Goal: Communication & Community: Connect with others

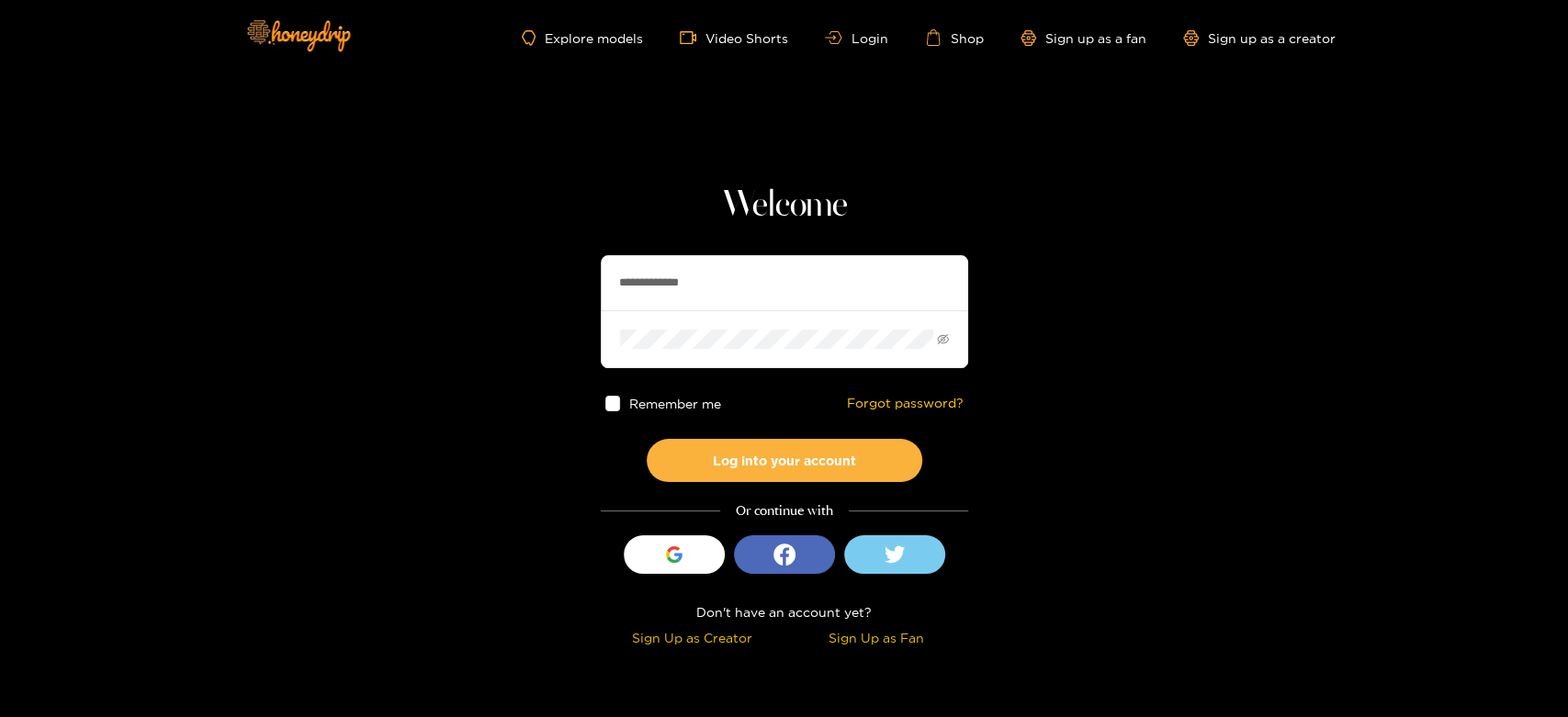
drag, startPoint x: 755, startPoint y: 287, endPoint x: 526, endPoint y: 284, distance: 229.0
click at [526, 284] on section "**********" at bounding box center [784, 327] width 1568 height 653
paste input "text"
type input "*******"
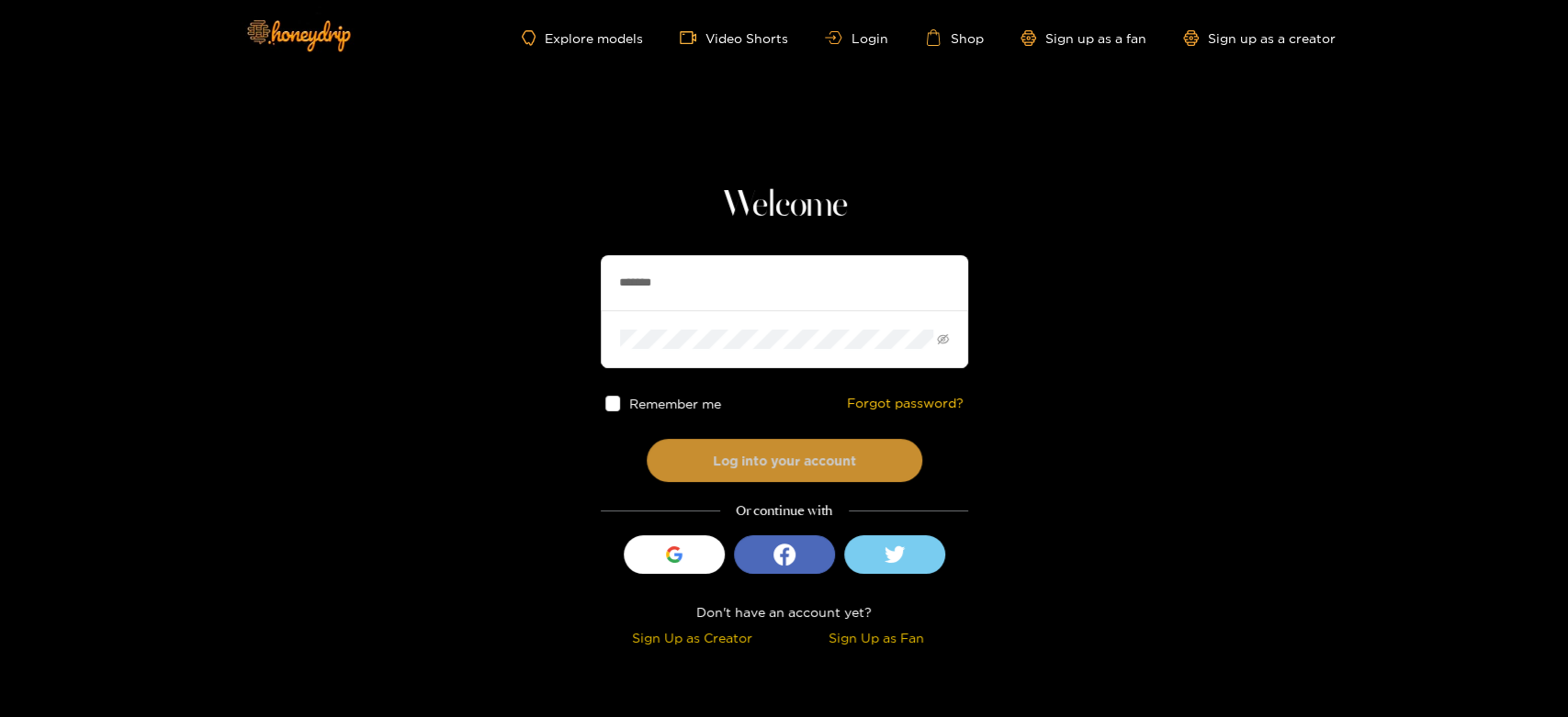
click at [779, 468] on button "Log into your account" at bounding box center [784, 460] width 275 height 43
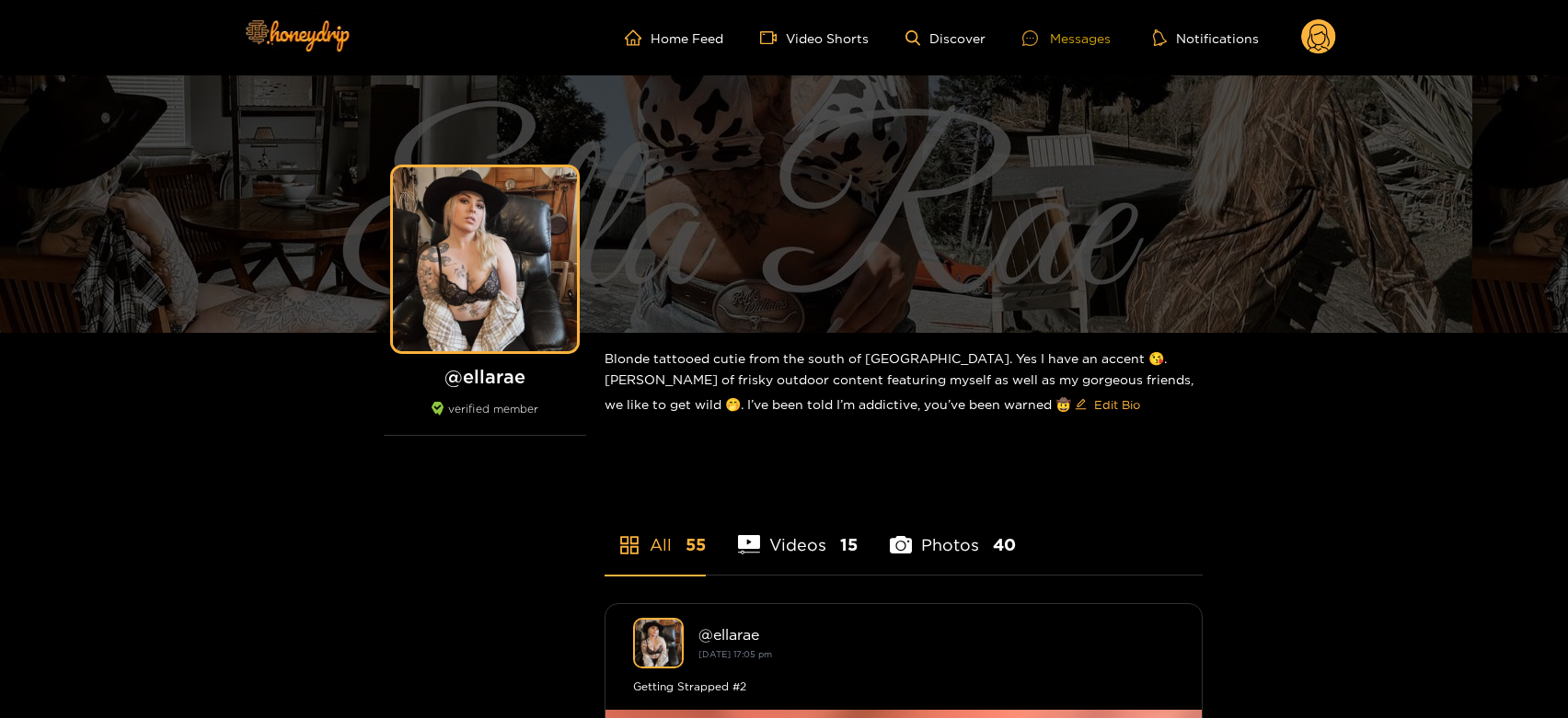
click at [1092, 31] on div "Messages" at bounding box center [1067, 38] width 88 height 21
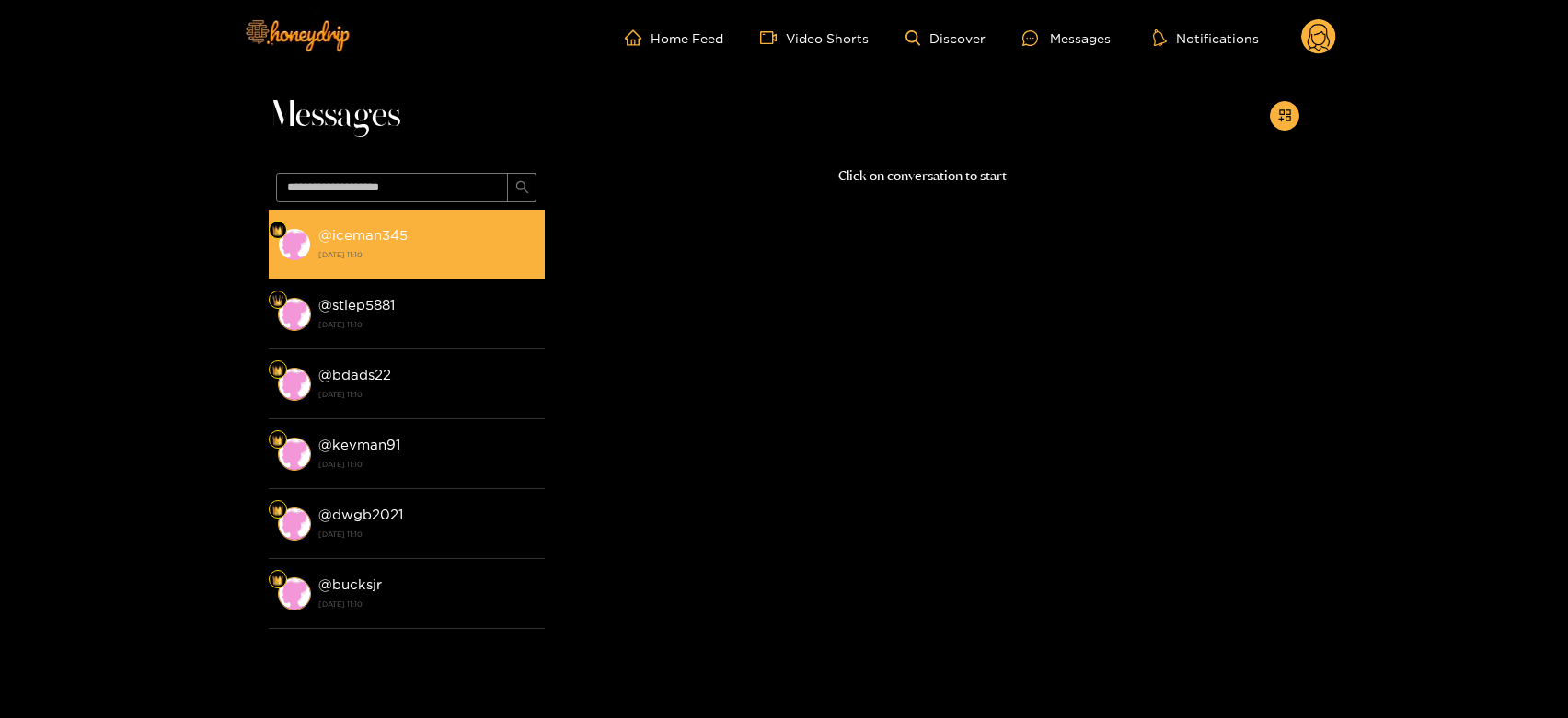
click at [454, 235] on div "@ iceman345 [DATE] 11:10" at bounding box center [427, 244] width 218 height 41
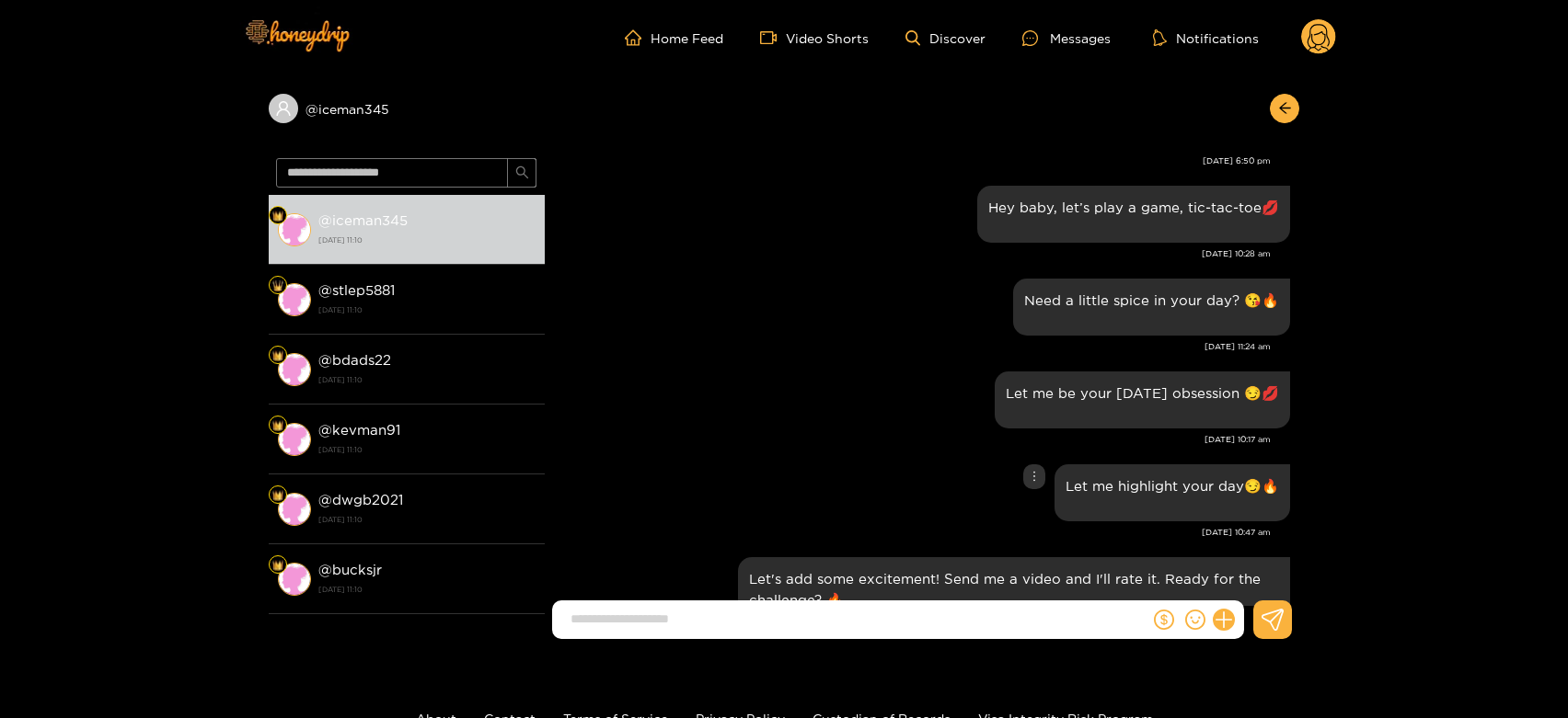
scroll to position [2172, 0]
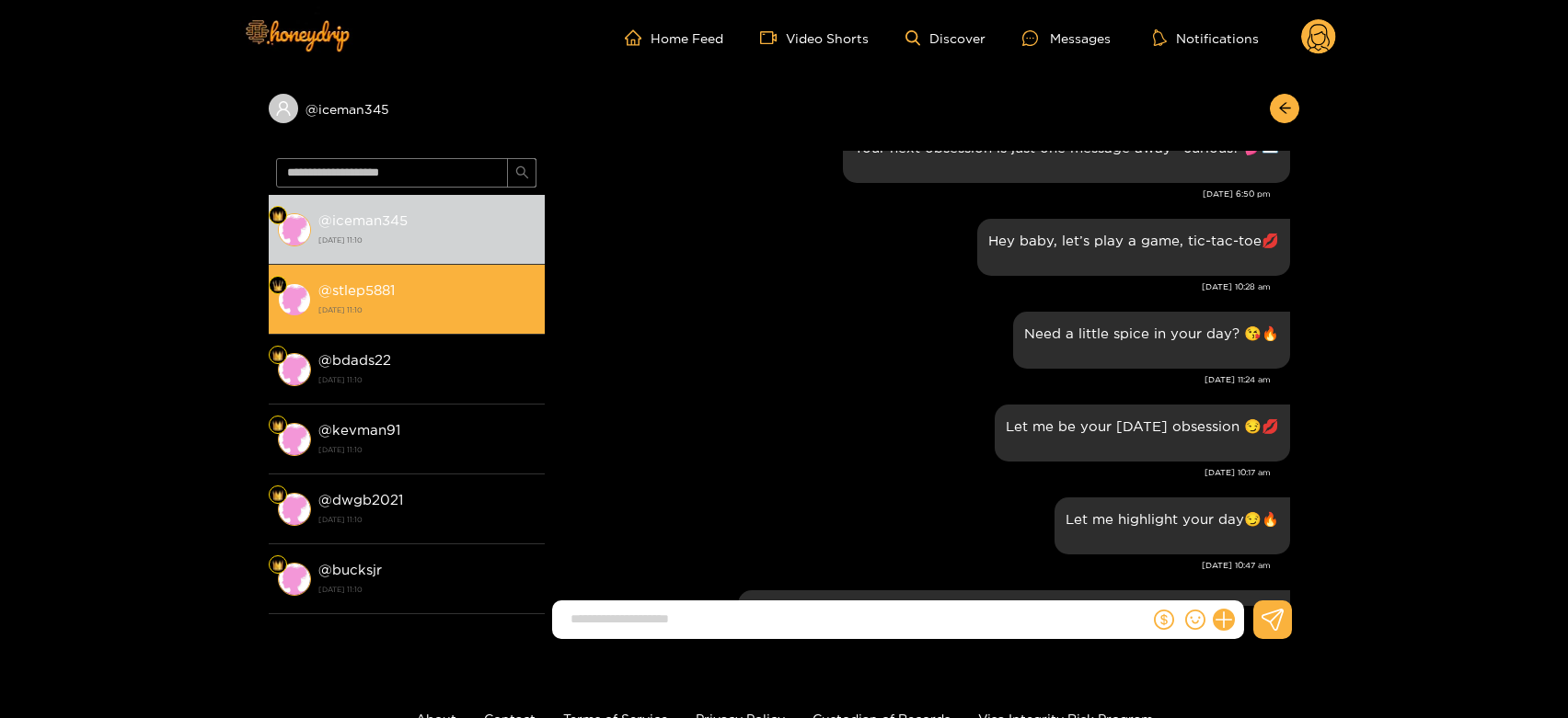
click at [412, 273] on li "@ stlep5881 [DATE] 11:10" at bounding box center [406, 300] width 276 height 70
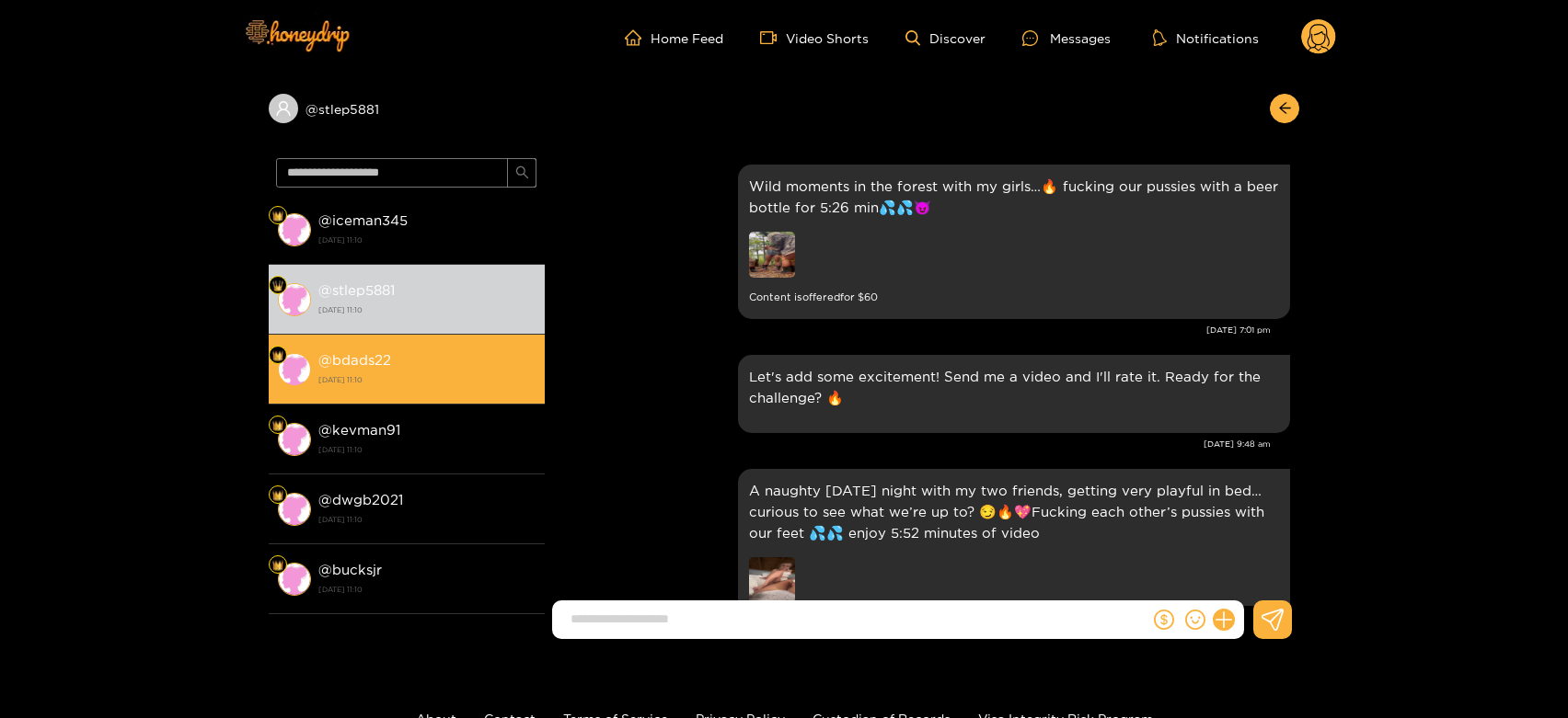
scroll to position [2480, 0]
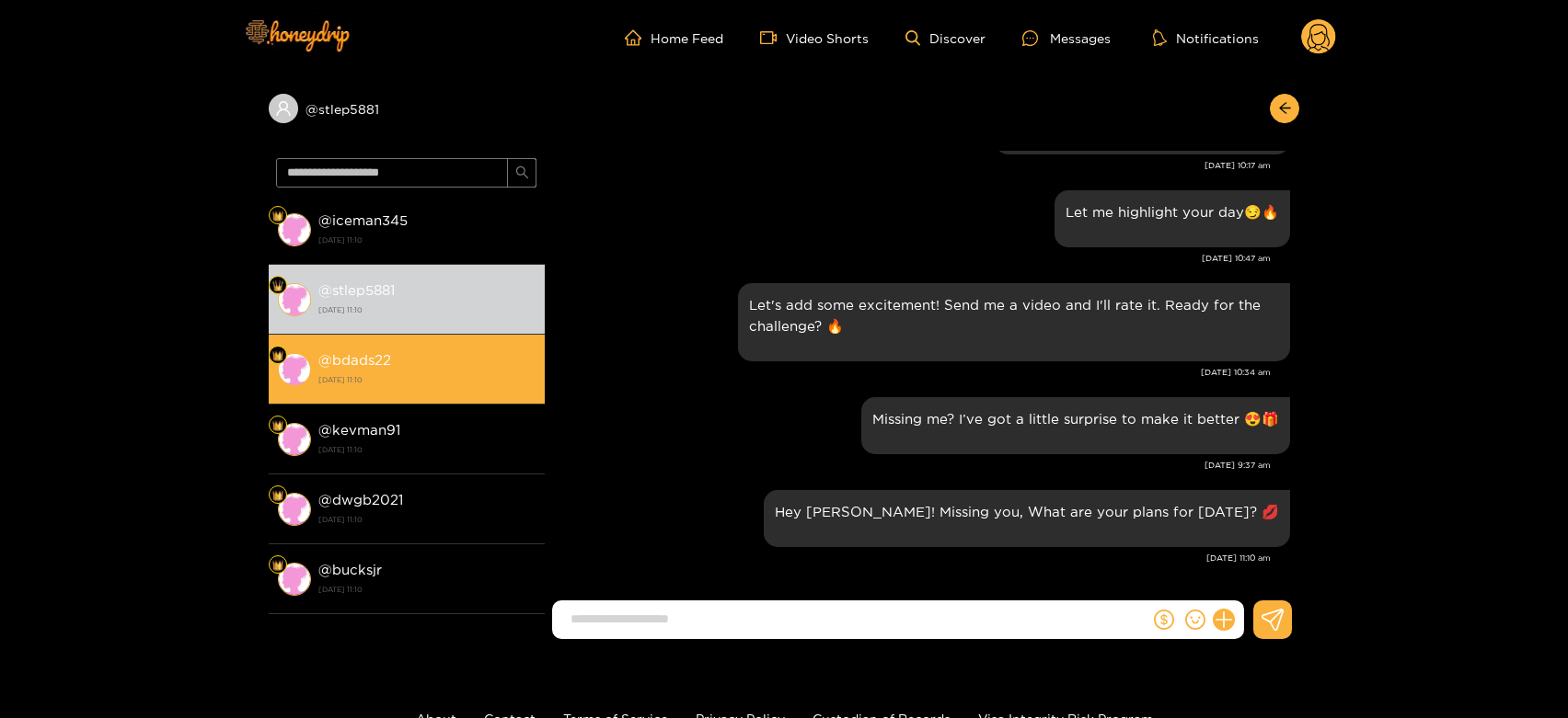
click at [397, 359] on div "@ bdads22 [DATE] 11:10" at bounding box center [427, 369] width 218 height 41
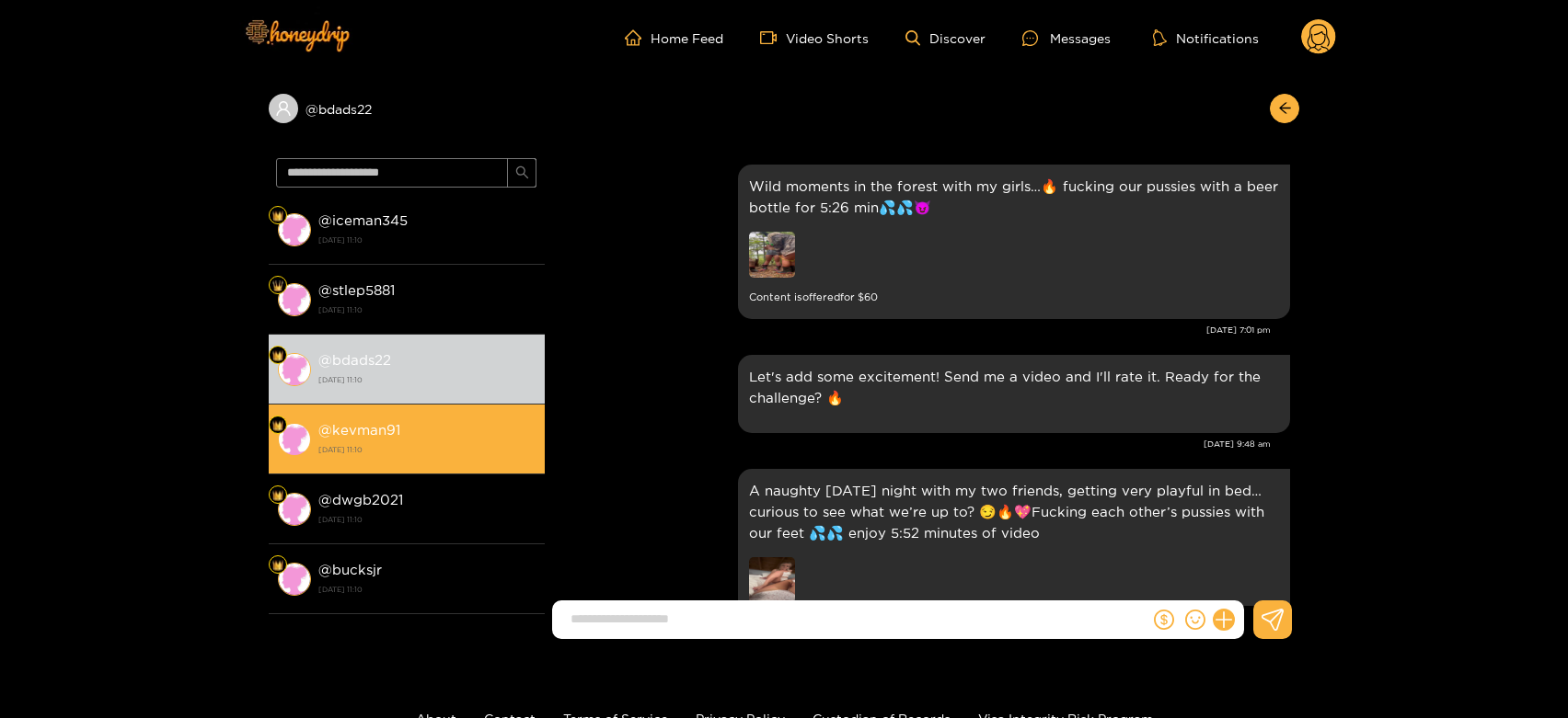
scroll to position [2480, 0]
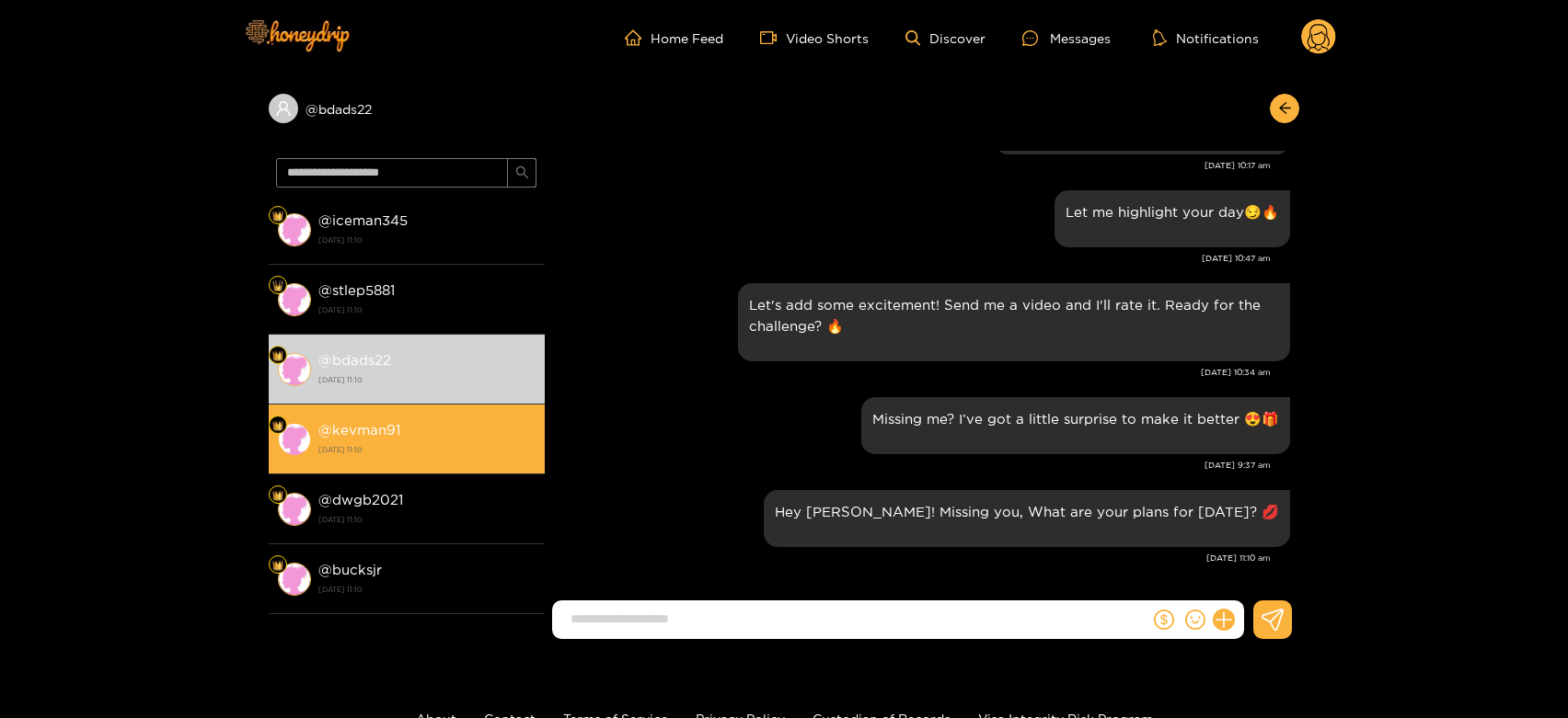
click at [389, 446] on strong "[DATE] 11:10" at bounding box center [427, 450] width 218 height 17
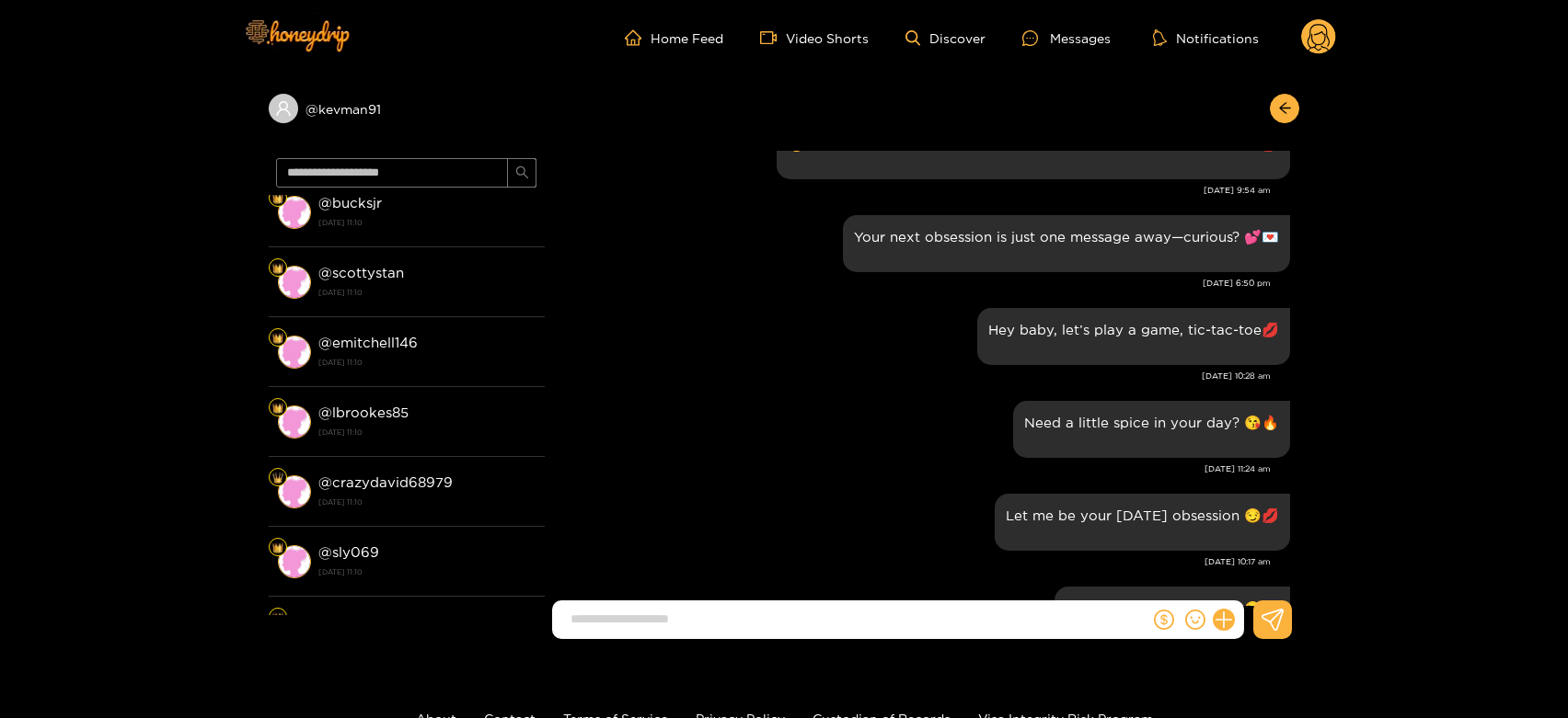
scroll to position [2071, 0]
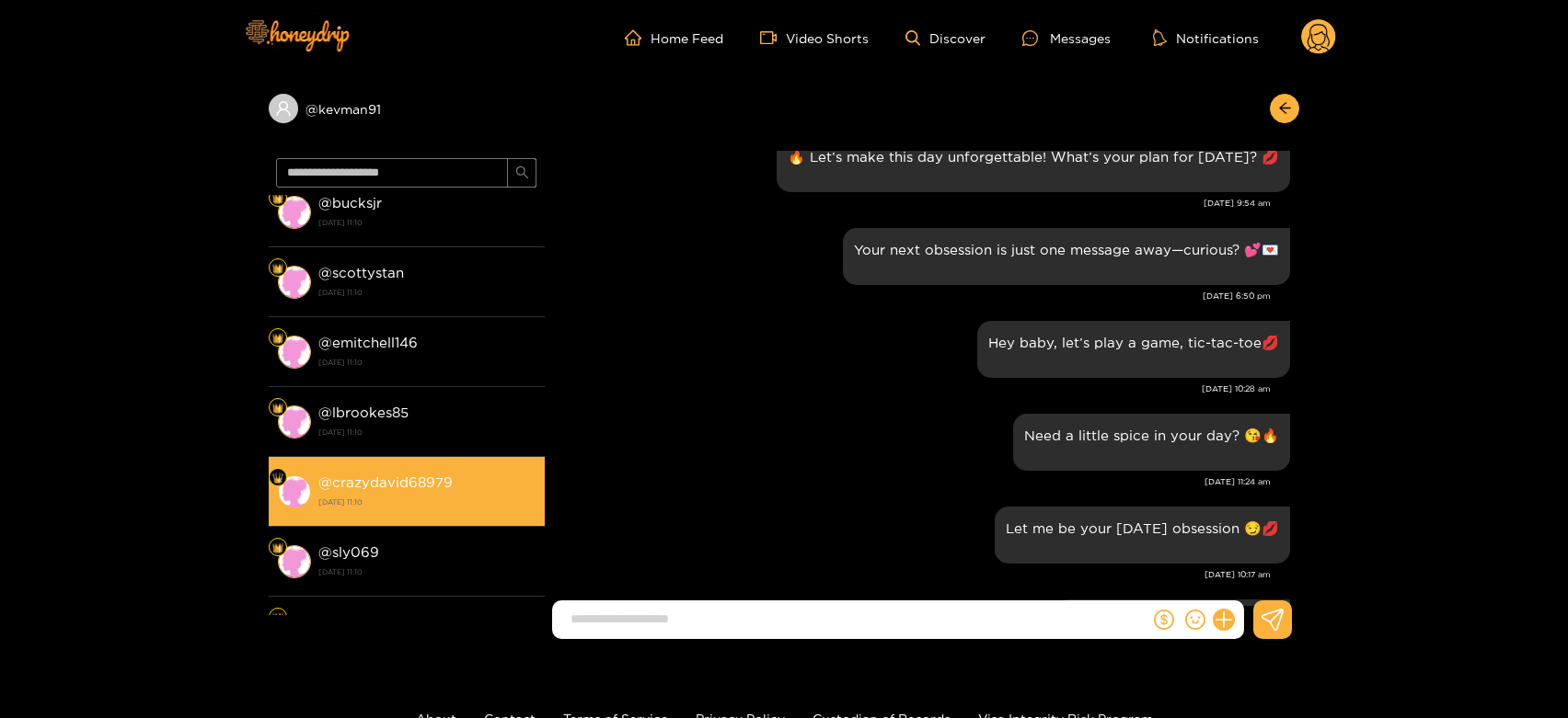
drag, startPoint x: 486, startPoint y: 474, endPoint x: 489, endPoint y: 458, distance: 16.3
click at [489, 458] on li "@ crazydavid68979 [DATE] 11:10" at bounding box center [406, 492] width 276 height 70
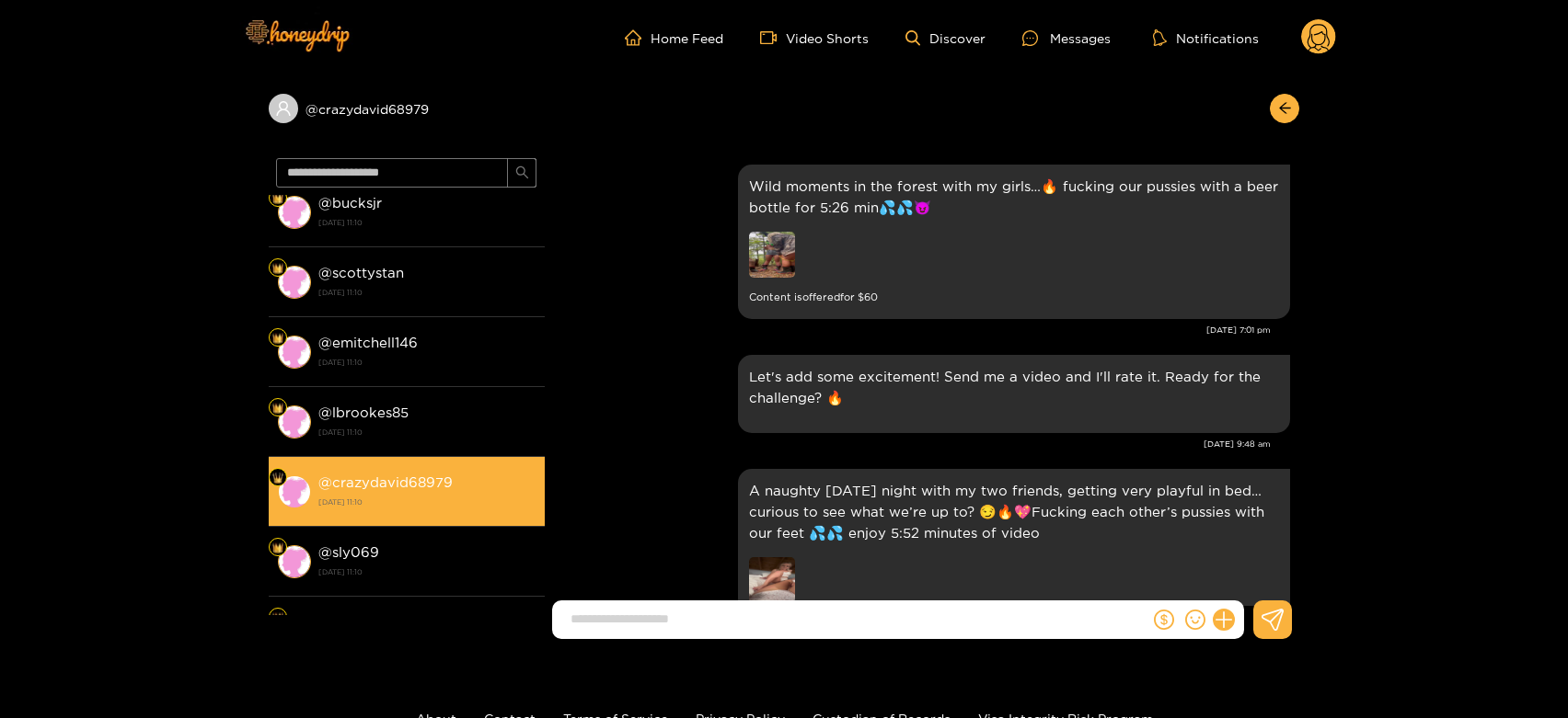
scroll to position [2480, 0]
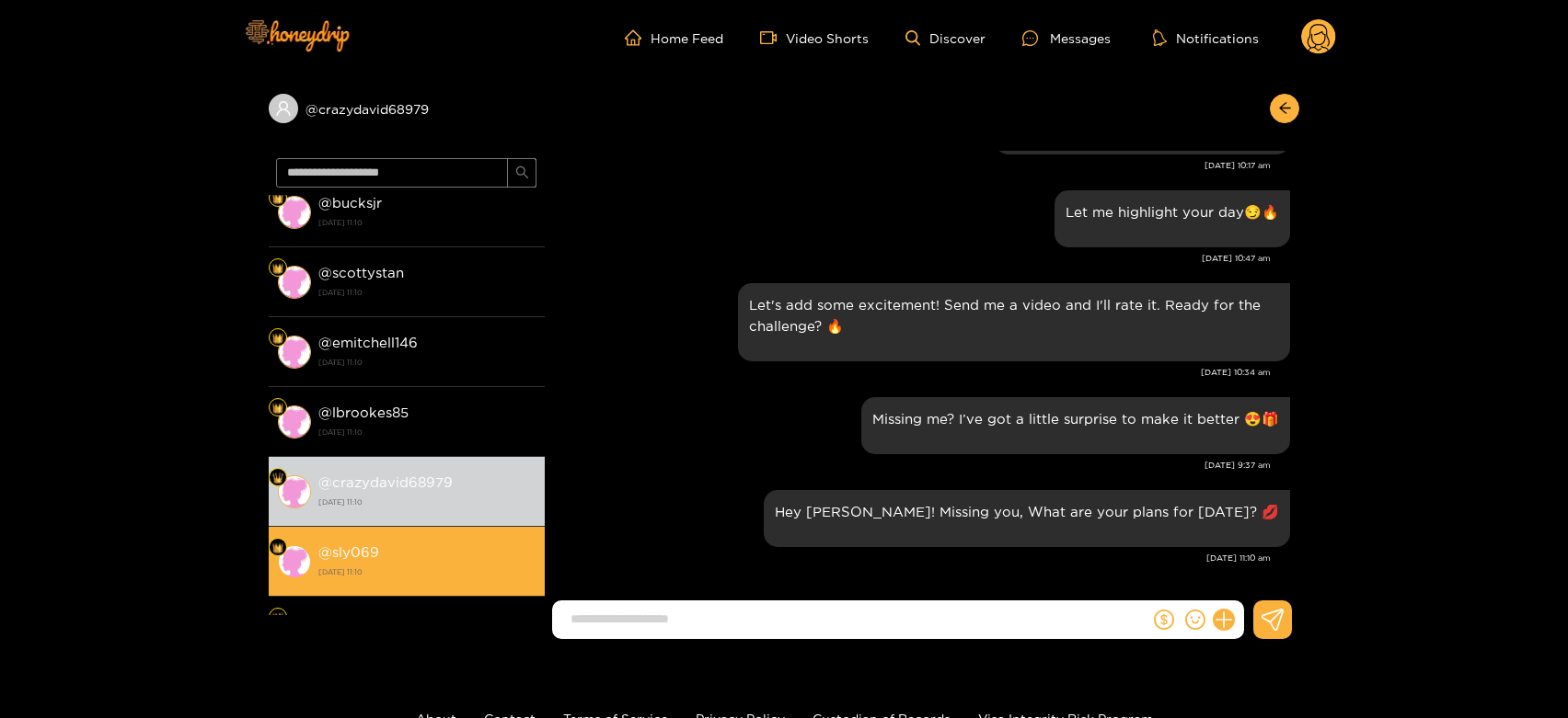
click at [407, 556] on div "@ sly069 [DATE] 11:10" at bounding box center [427, 561] width 218 height 41
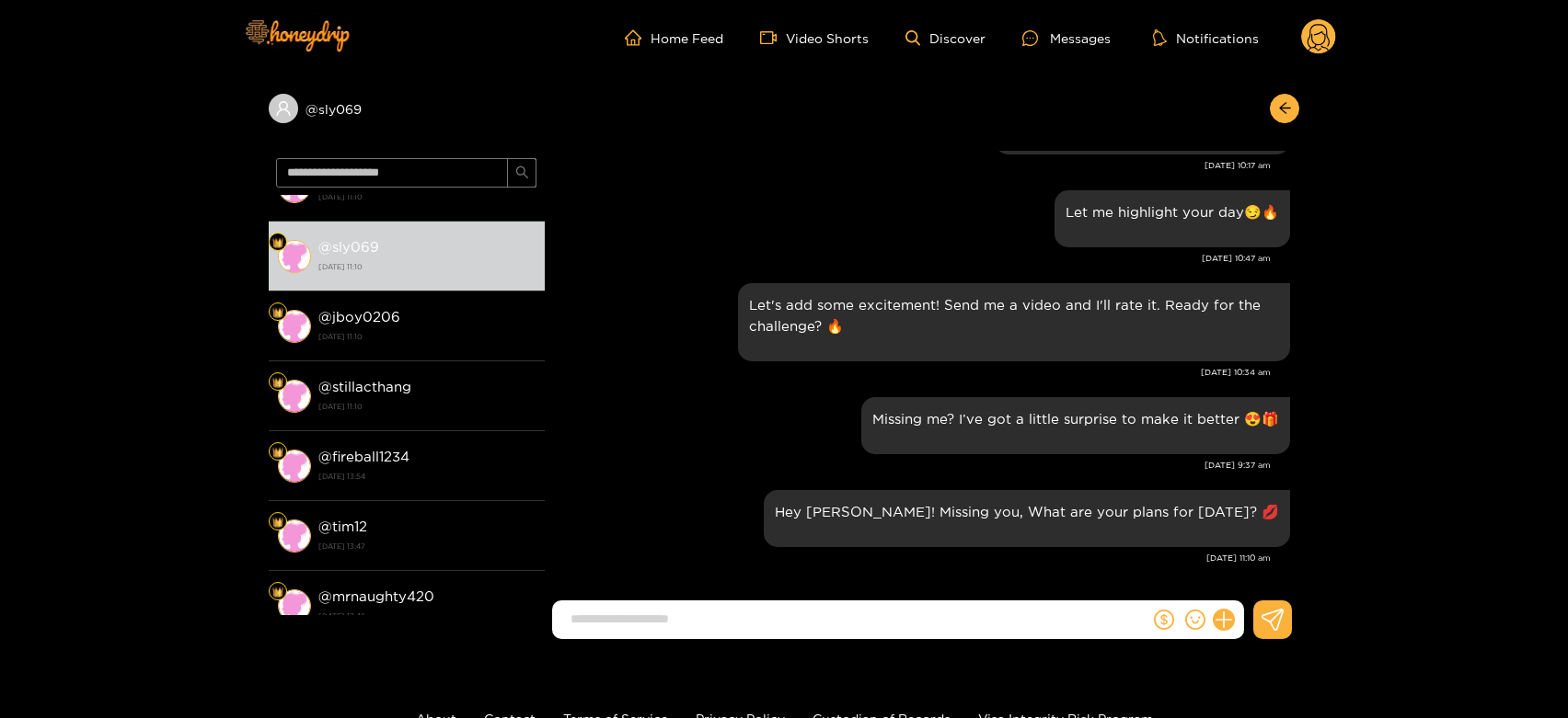
scroll to position [674, 0]
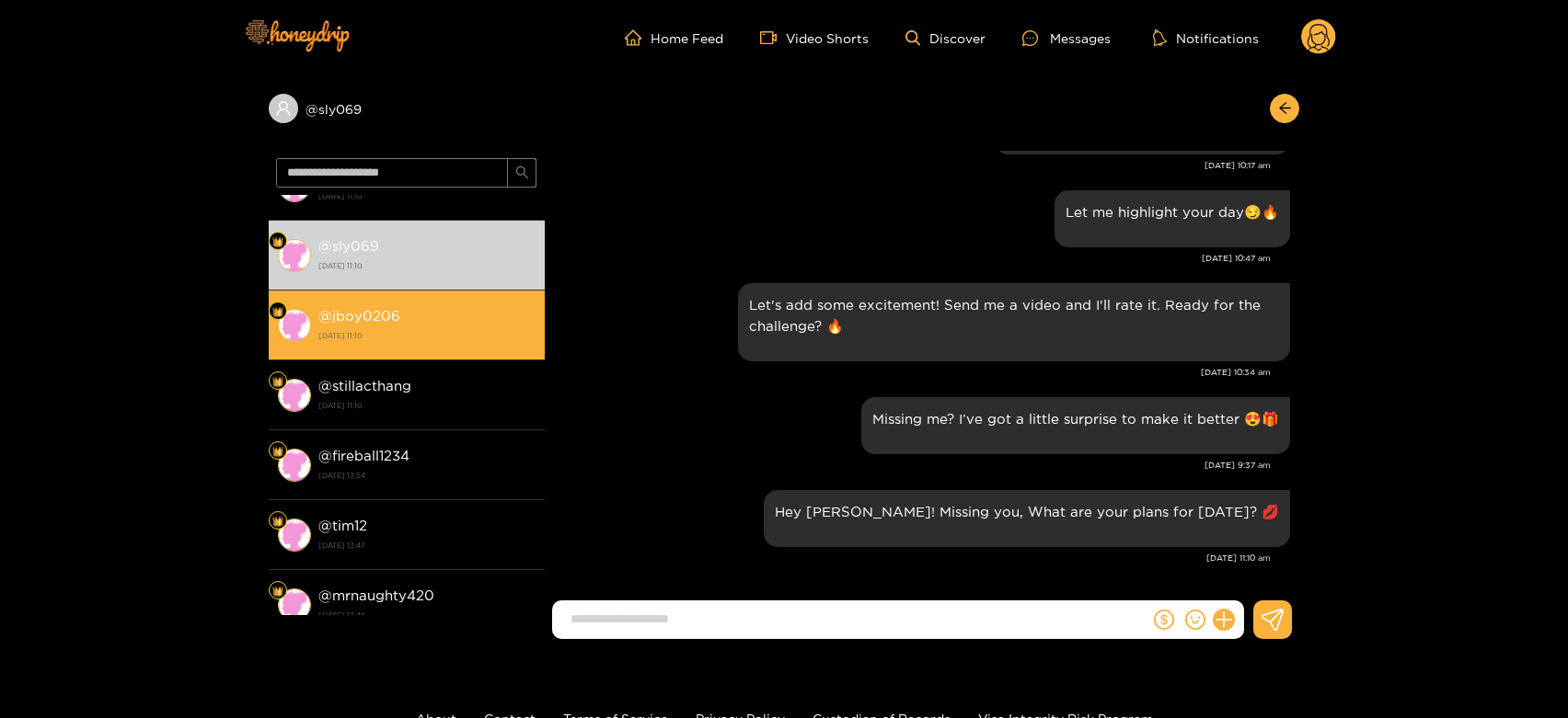
click at [430, 310] on div "@ jboy0206 [DATE] 11:10" at bounding box center [427, 324] width 218 height 41
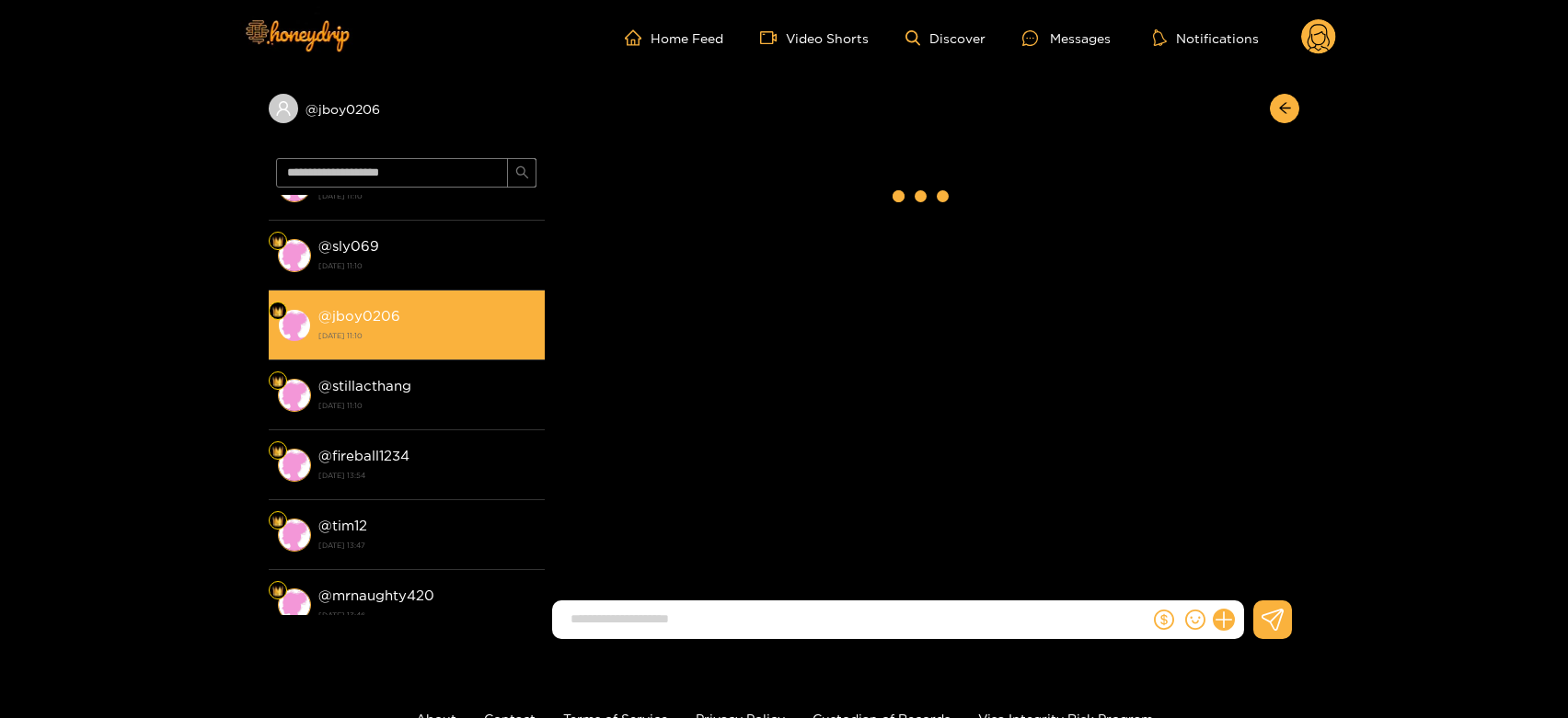
scroll to position [2480, 0]
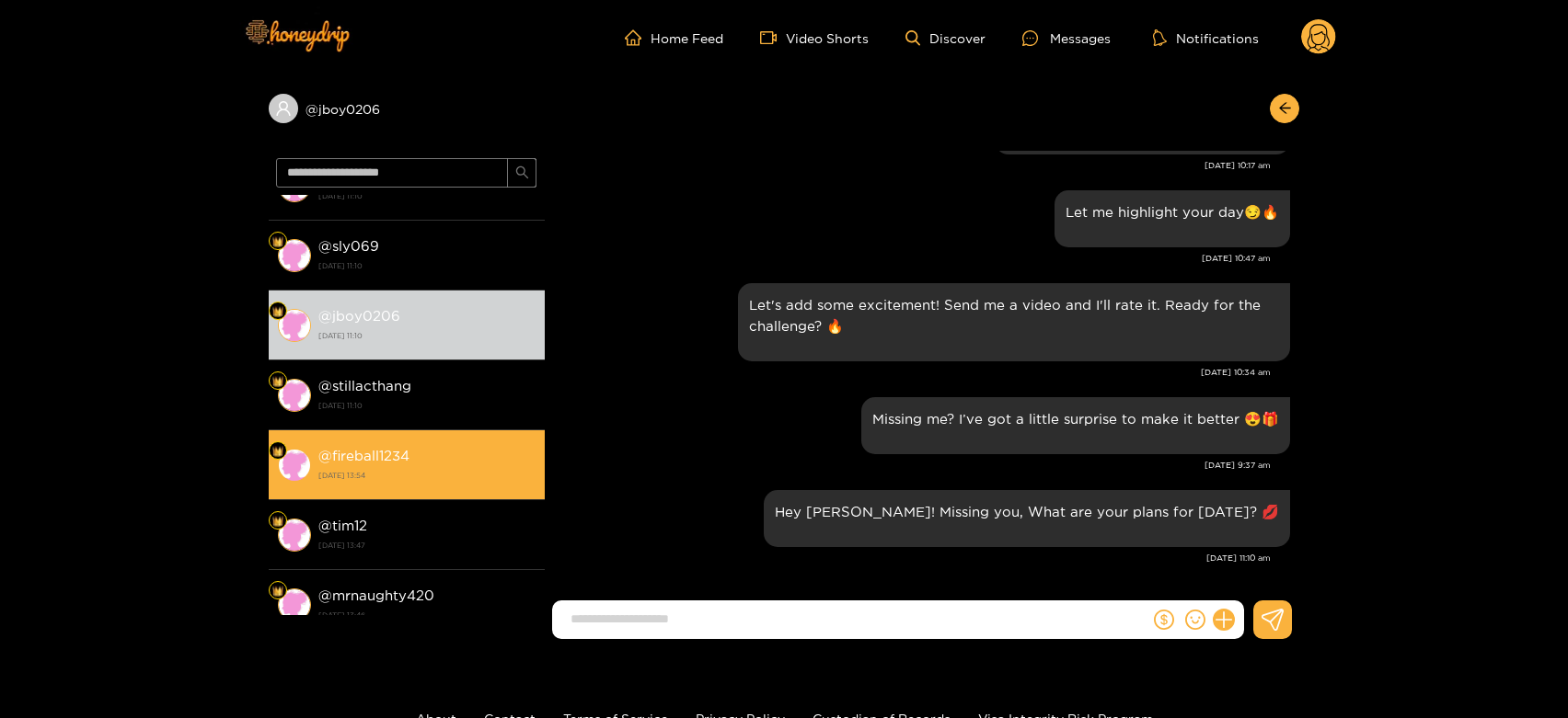
click at [444, 431] on li "@ fireball1234 [DATE] 13:54" at bounding box center [406, 465] width 276 height 70
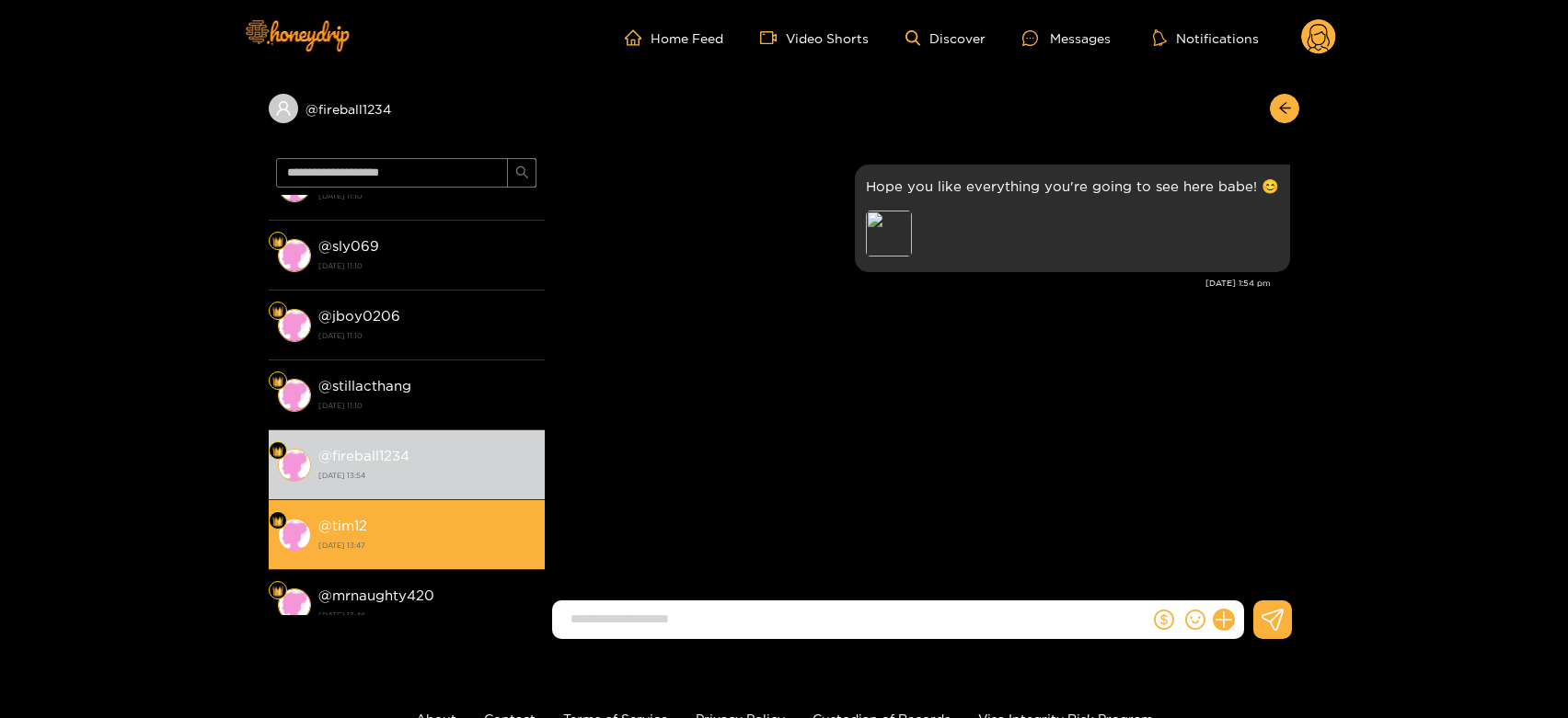
click at [418, 527] on div "@ tim12 [DATE] 13:47" at bounding box center [427, 535] width 218 height 41
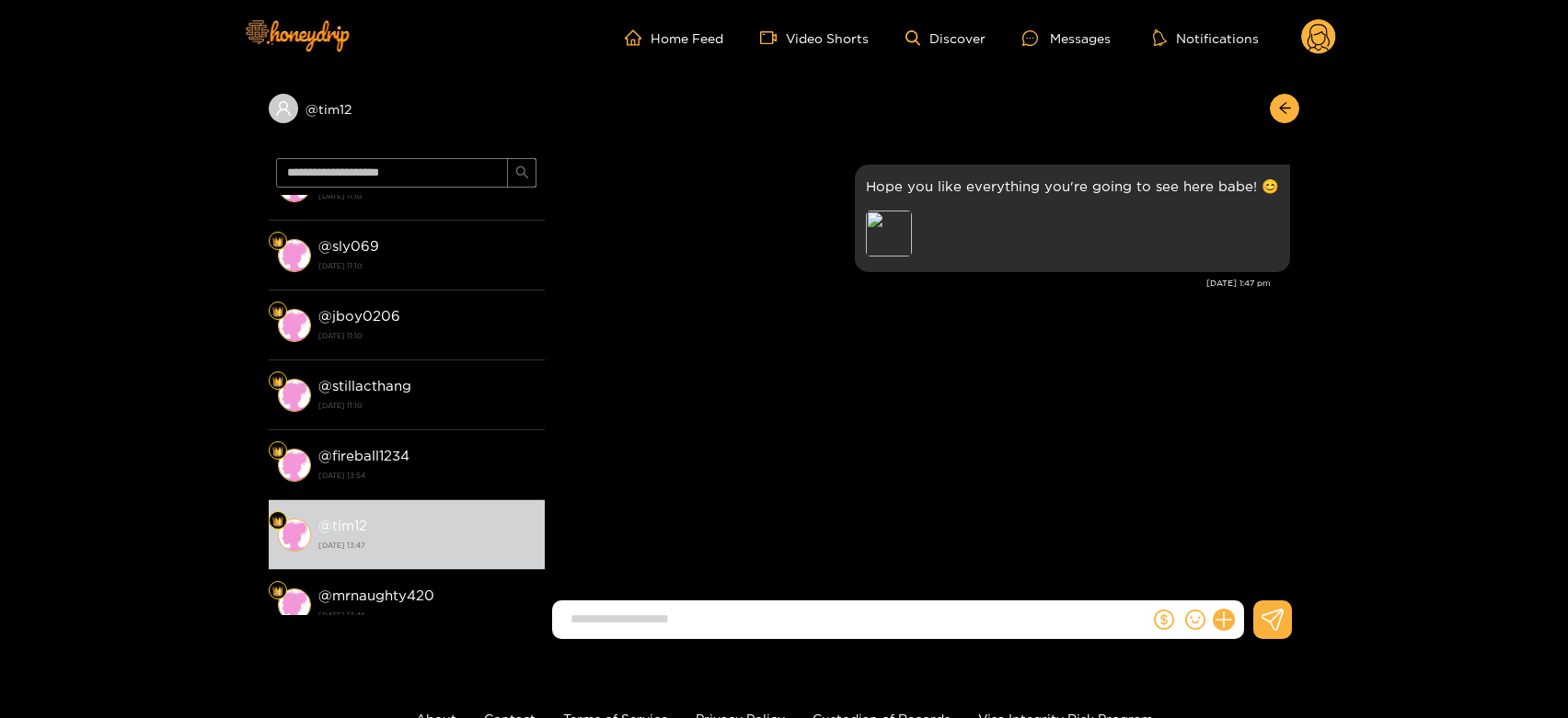
click at [1322, 36] on circle at bounding box center [1318, 37] width 35 height 35
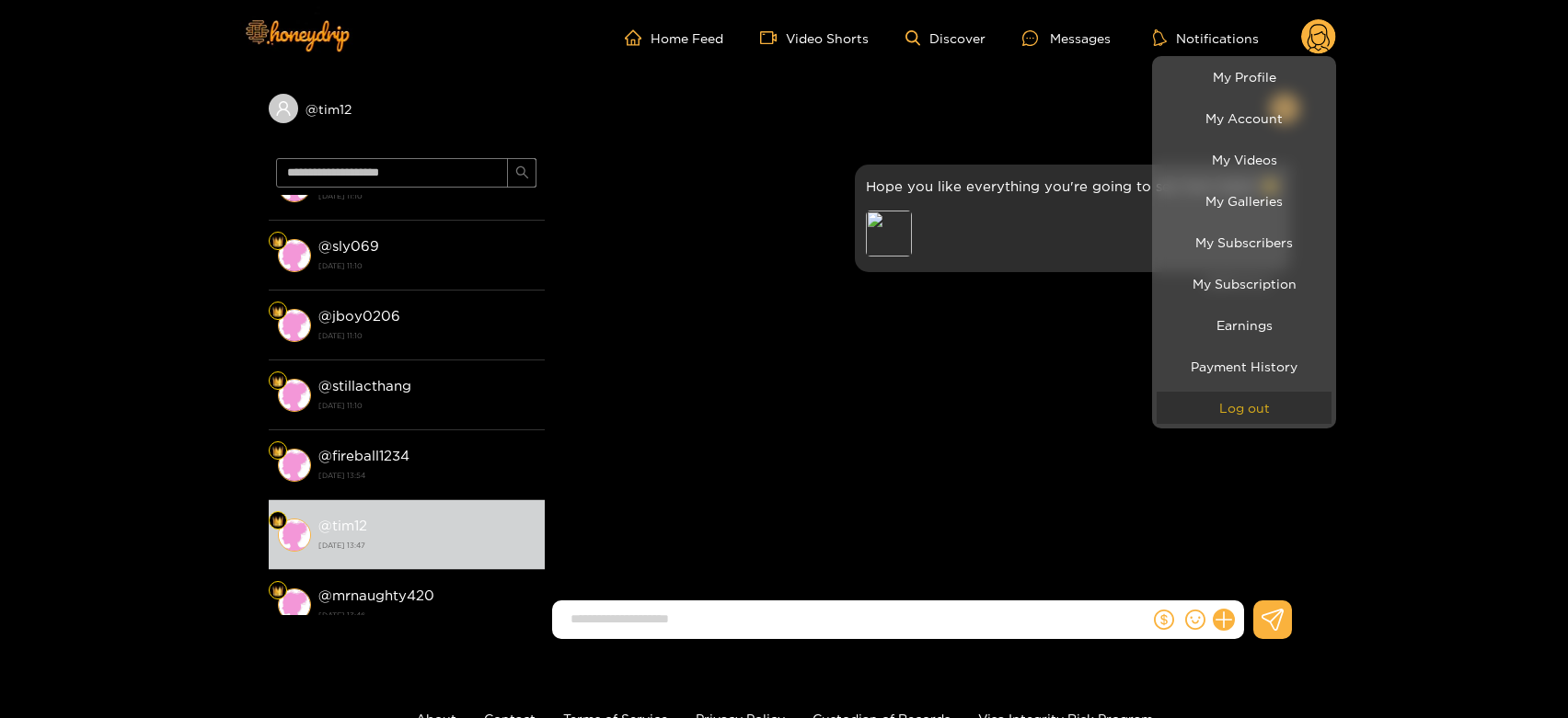
click at [1278, 401] on button "Log out" at bounding box center [1244, 407] width 175 height 32
